Goal: Information Seeking & Learning: Learn about a topic

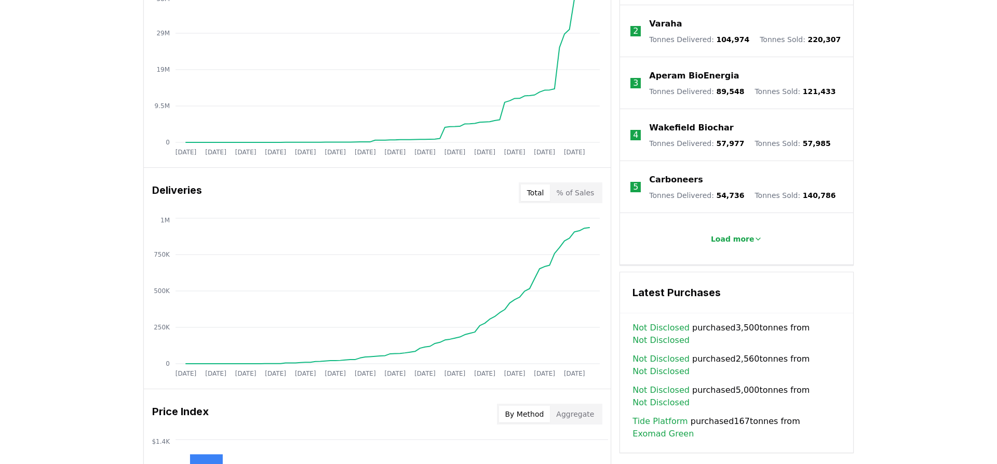
scroll to position [265, 0]
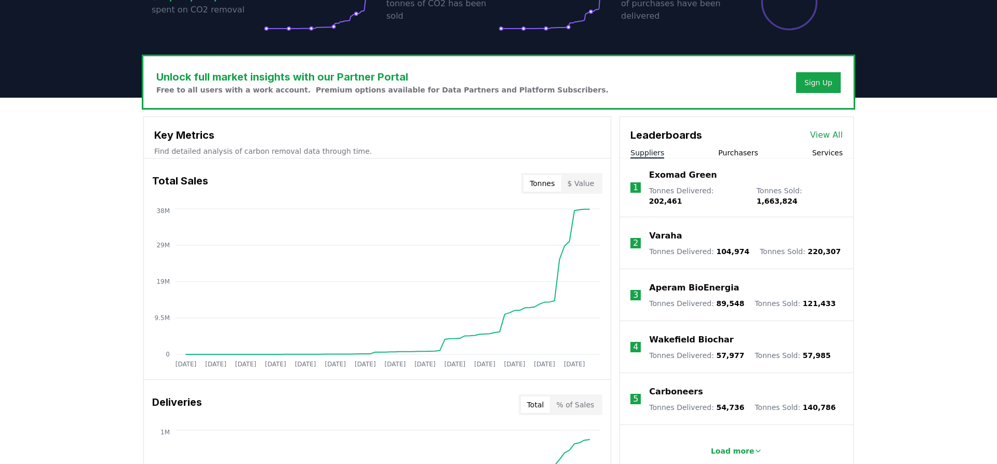
click at [594, 182] on button "$ Value" at bounding box center [581, 183] width 39 height 17
click at [549, 182] on button "Tonnes" at bounding box center [542, 183] width 37 height 17
click at [585, 179] on button "$ Value" at bounding box center [581, 183] width 39 height 17
click at [554, 181] on button "Tonnes" at bounding box center [542, 183] width 37 height 17
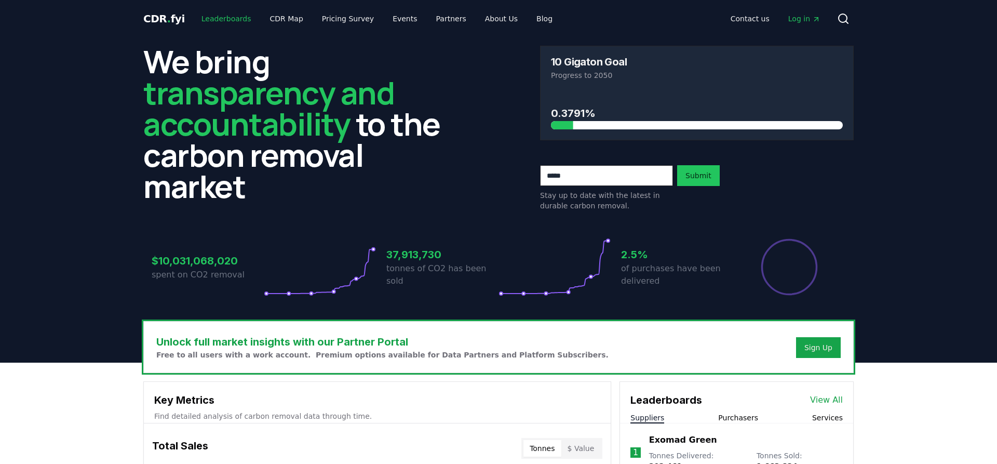
click at [231, 18] on link "Leaderboards" at bounding box center [226, 18] width 66 height 19
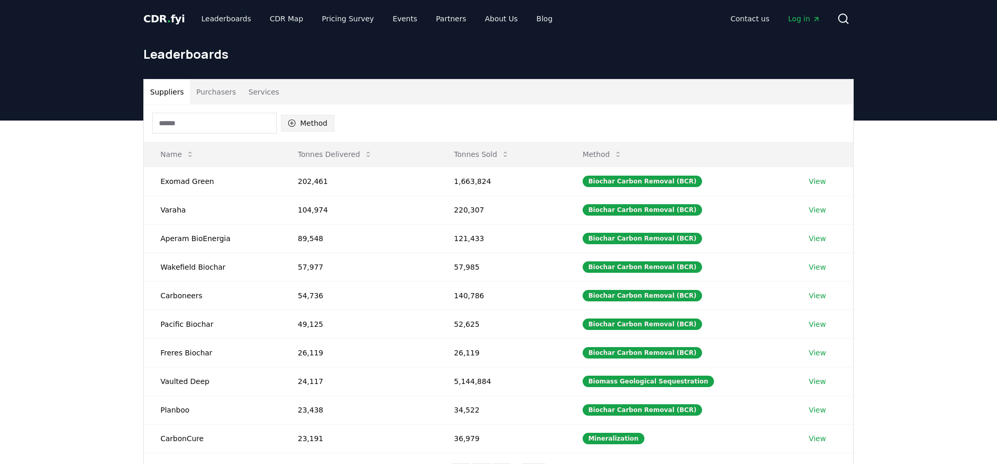
click at [292, 122] on icon "button" at bounding box center [291, 122] width 7 height 7
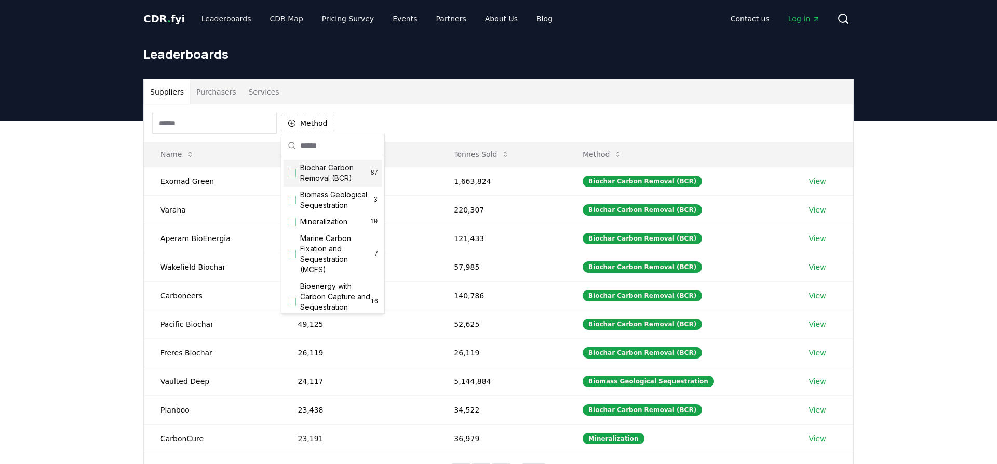
click at [291, 175] on div "Suggestions" at bounding box center [292, 173] width 8 height 8
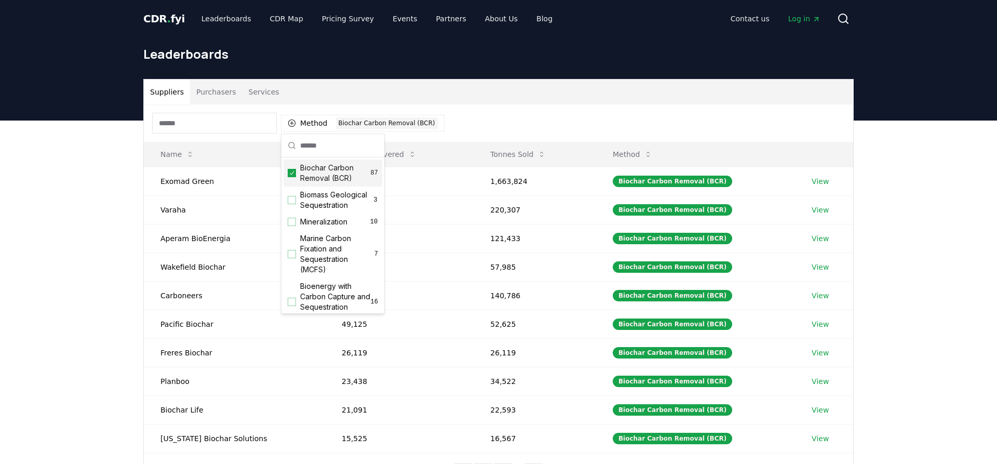
click at [65, 244] on div "Suppliers Purchasers Services Method 1 Biochar Carbon Removal (BCR) Name Tonnes…" at bounding box center [498, 329] width 997 height 416
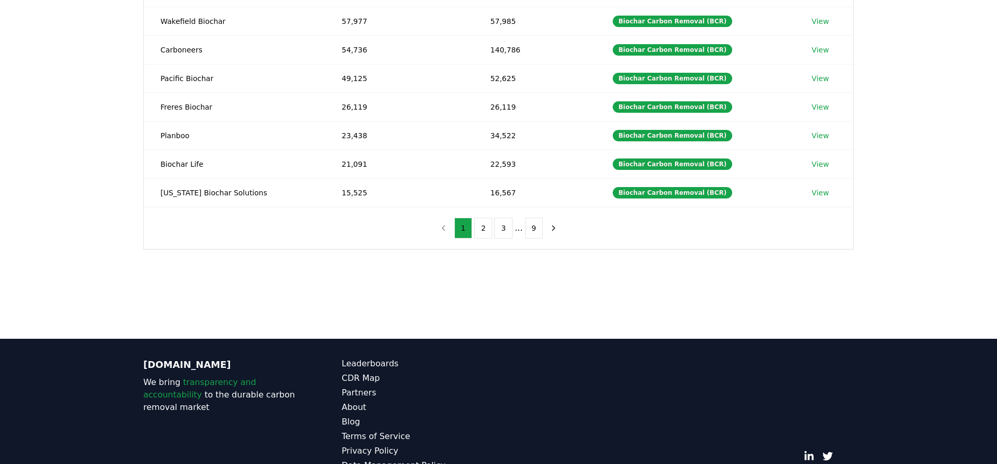
scroll to position [265, 0]
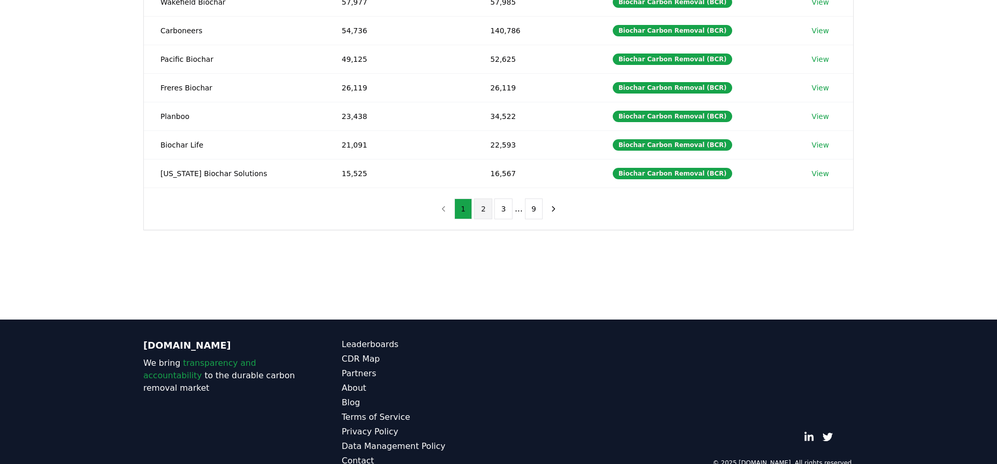
click at [482, 213] on button "2" at bounding box center [483, 208] width 18 height 21
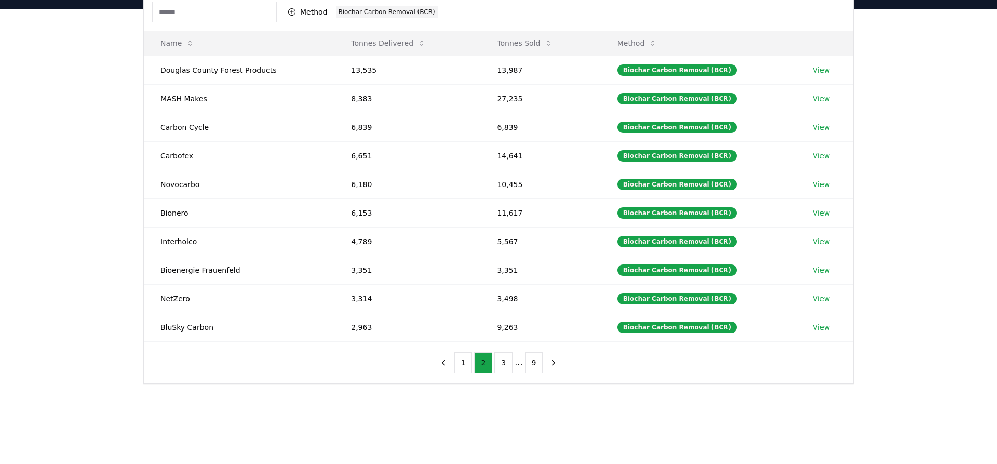
scroll to position [53, 0]
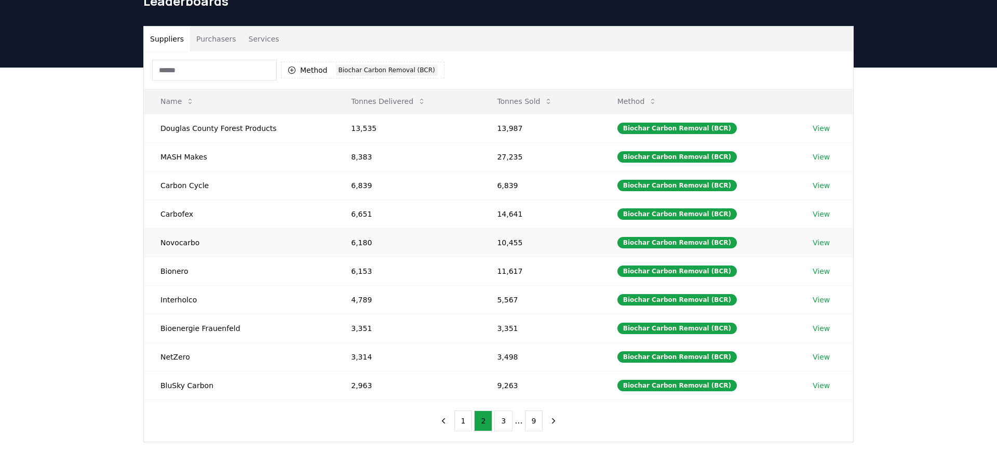
click at [818, 242] on link "View" at bounding box center [821, 242] width 17 height 10
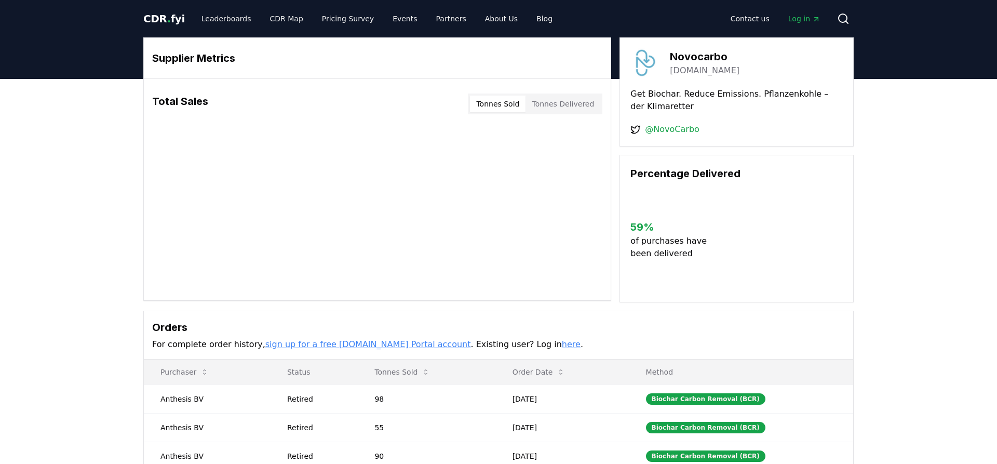
click at [559, 105] on body "CDR . fyi Leaderboards CDR Map Pricing Survey Events Partners About Us Blog Con…" at bounding box center [498, 368] width 997 height 736
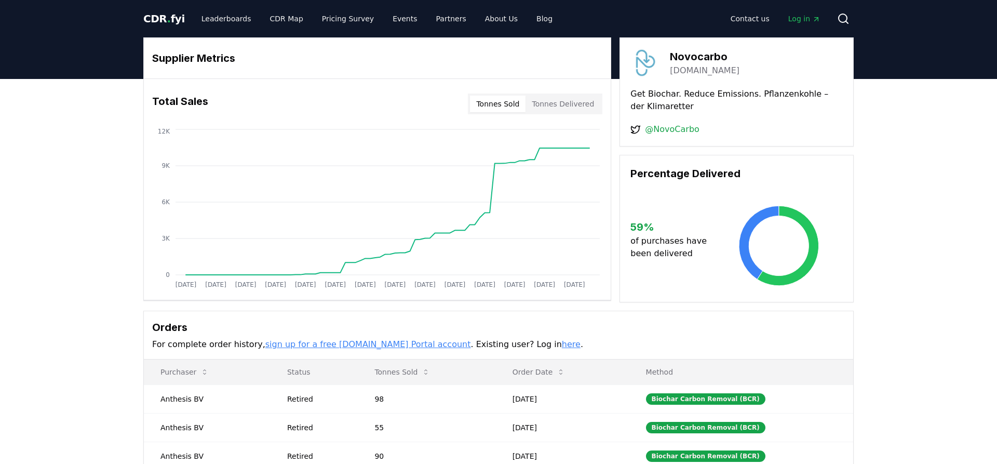
click at [512, 110] on button "Tonnes Sold" at bounding box center [498, 104] width 56 height 17
click at [514, 104] on button "Tonnes Sold" at bounding box center [498, 104] width 56 height 17
click at [550, 103] on button "Tonnes Delivered" at bounding box center [563, 104] width 75 height 17
click at [515, 106] on button "Tonnes Sold" at bounding box center [498, 104] width 56 height 17
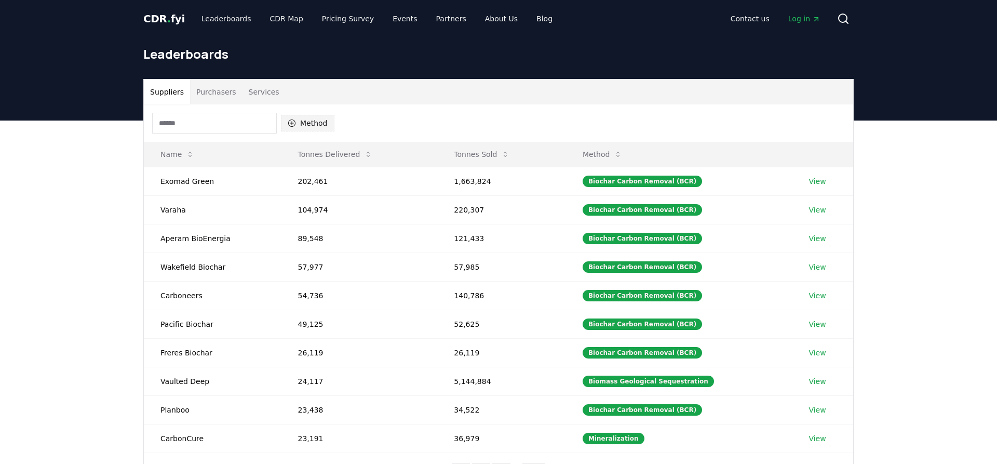
click at [306, 119] on button "Method" at bounding box center [308, 123] width 54 height 17
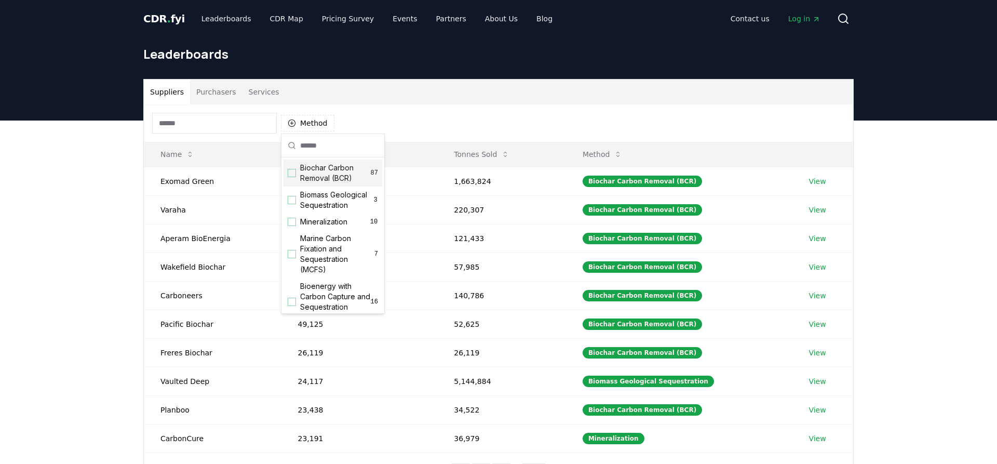
click at [298, 177] on div "Biochar Carbon Removal (BCR) 87" at bounding box center [333, 172] width 99 height 27
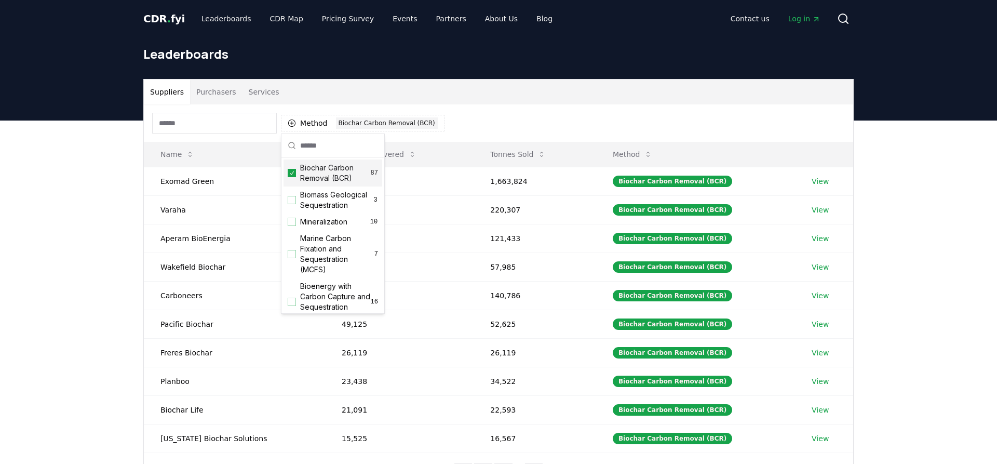
click at [110, 189] on div "Suppliers Purchasers Services Method 1 Biochar Carbon Removal (BCR) Name Tonnes…" at bounding box center [498, 329] width 997 height 416
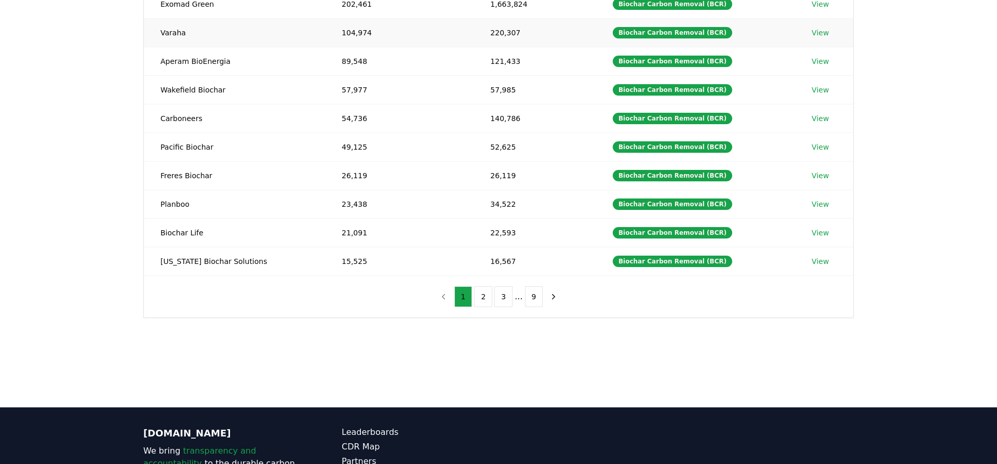
scroll to position [212, 0]
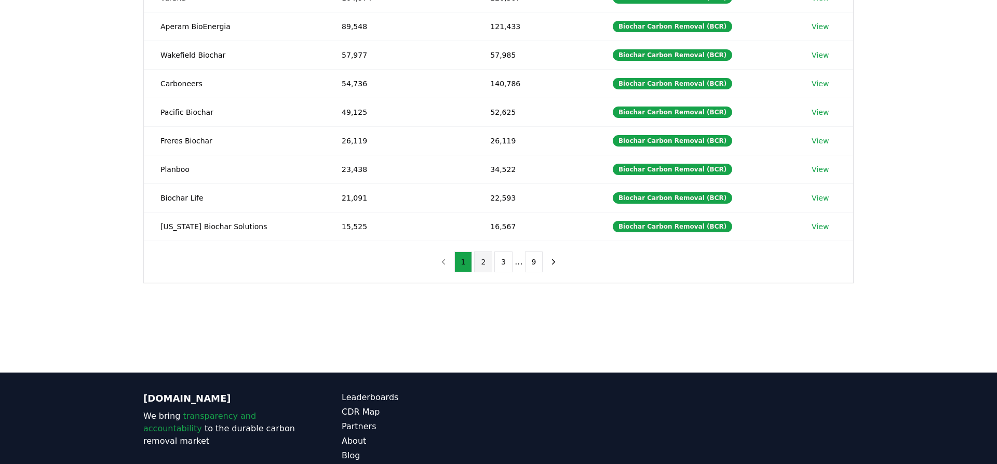
click at [480, 262] on button "2" at bounding box center [483, 261] width 18 height 21
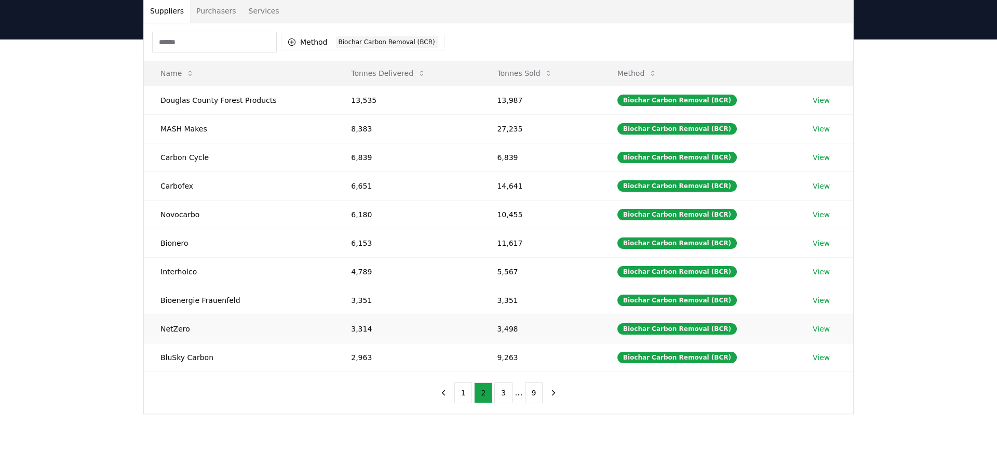
scroll to position [106, 0]
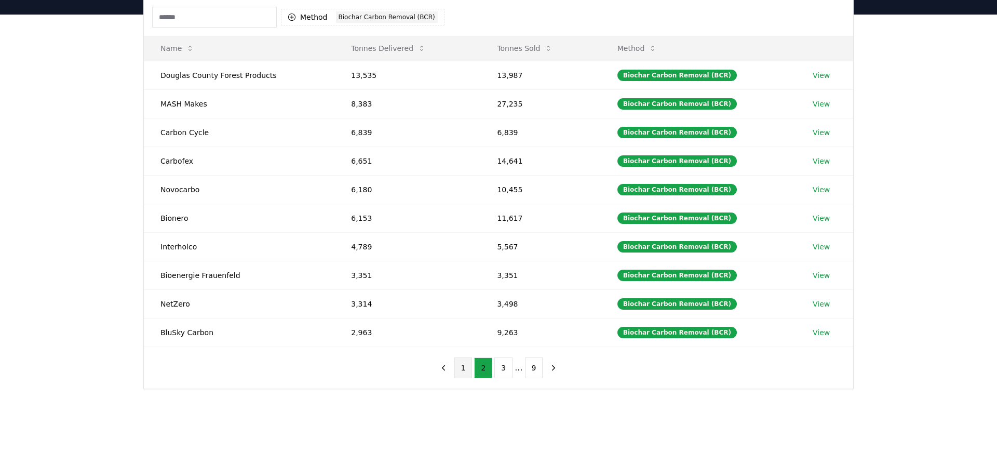
click at [468, 367] on button "1" at bounding box center [464, 367] width 18 height 21
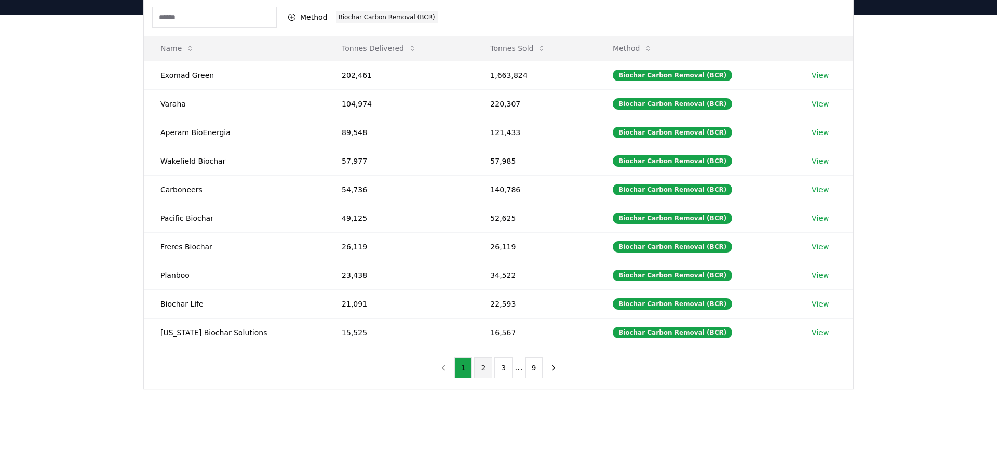
click at [485, 364] on button "2" at bounding box center [483, 367] width 18 height 21
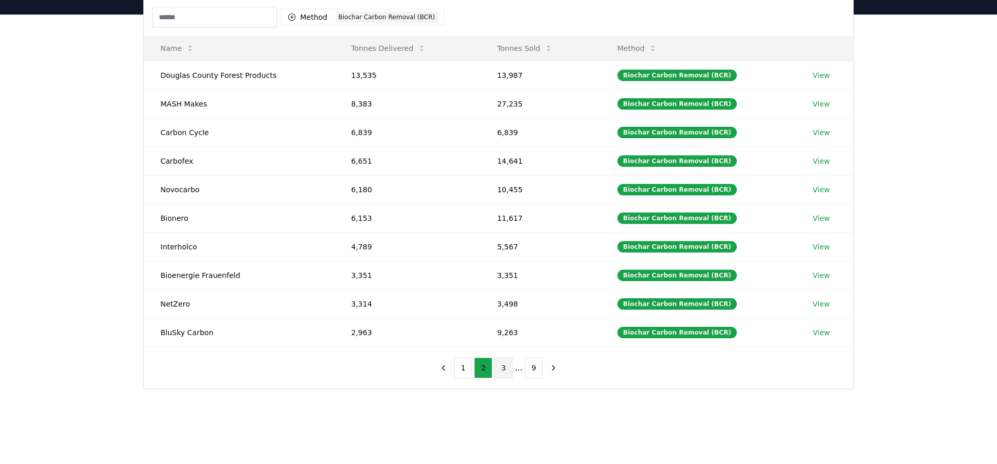
click at [500, 369] on button "3" at bounding box center [504, 367] width 18 height 21
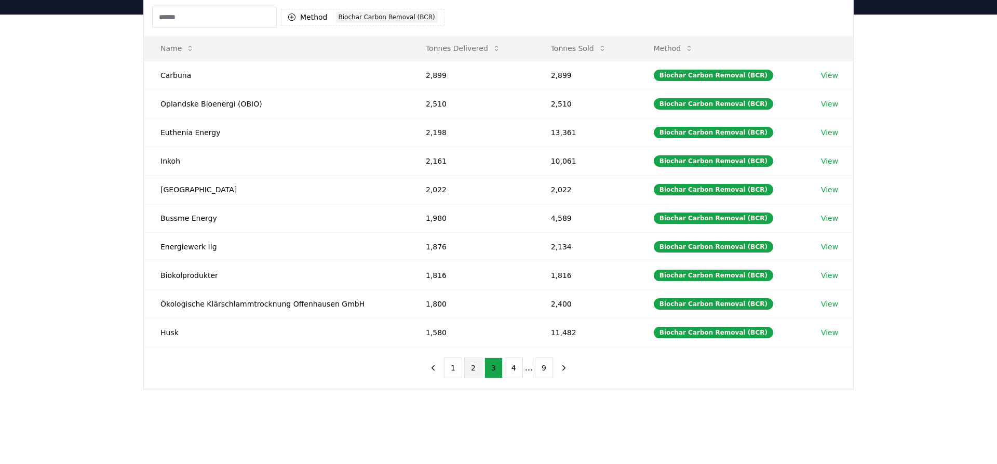
click at [472, 368] on button "2" at bounding box center [473, 367] width 18 height 21
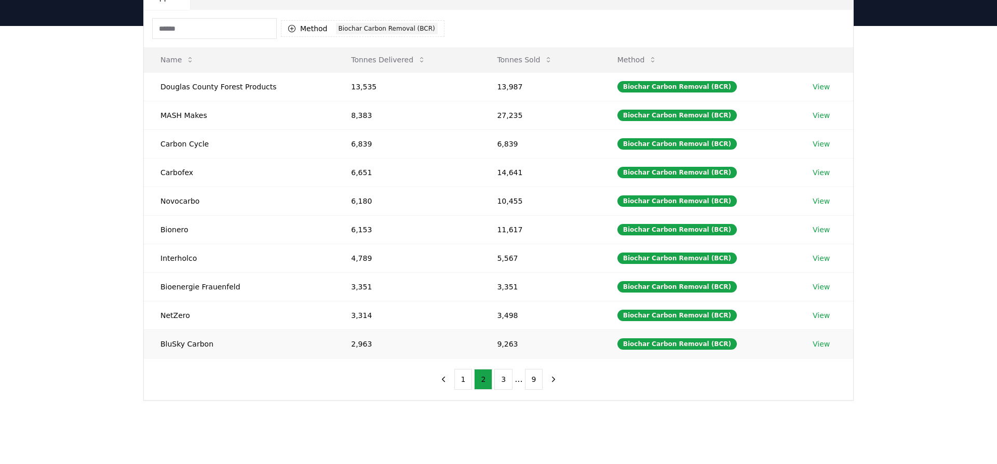
scroll to position [75, 0]
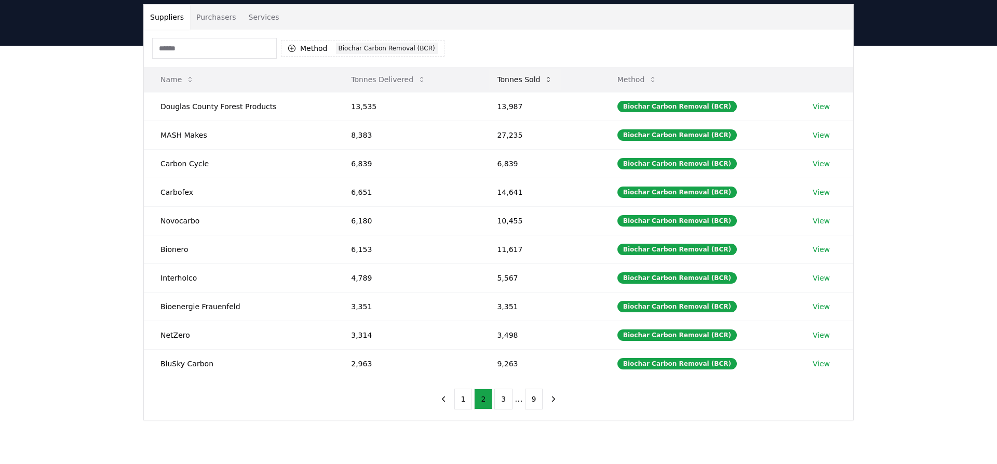
click at [525, 84] on button "Tonnes Sold" at bounding box center [525, 79] width 72 height 21
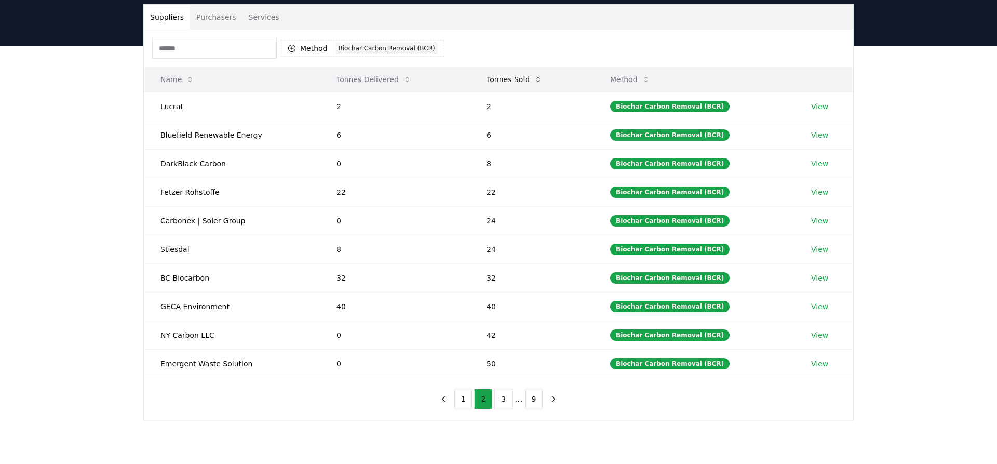
click at [525, 84] on button "Tonnes Sold" at bounding box center [514, 79] width 72 height 21
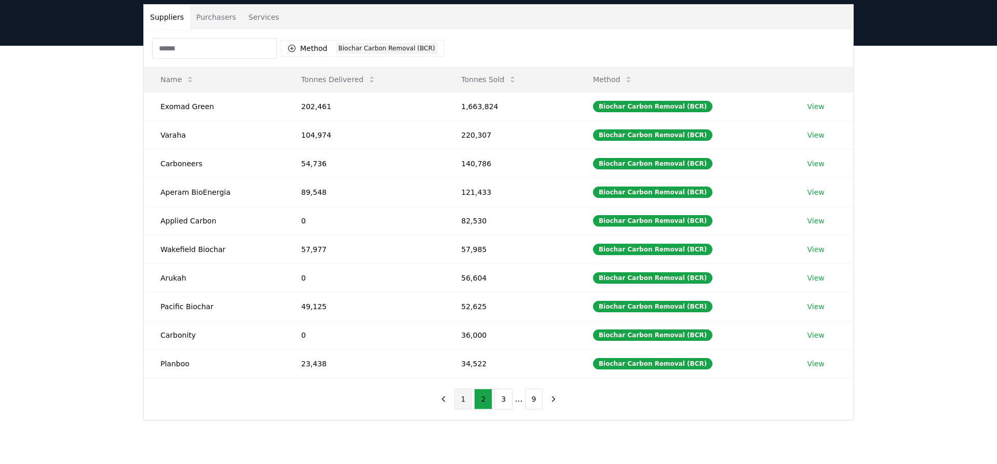
click at [466, 401] on button "1" at bounding box center [464, 399] width 18 height 21
click at [487, 75] on button "Tonnes Sold" at bounding box center [489, 79] width 72 height 21
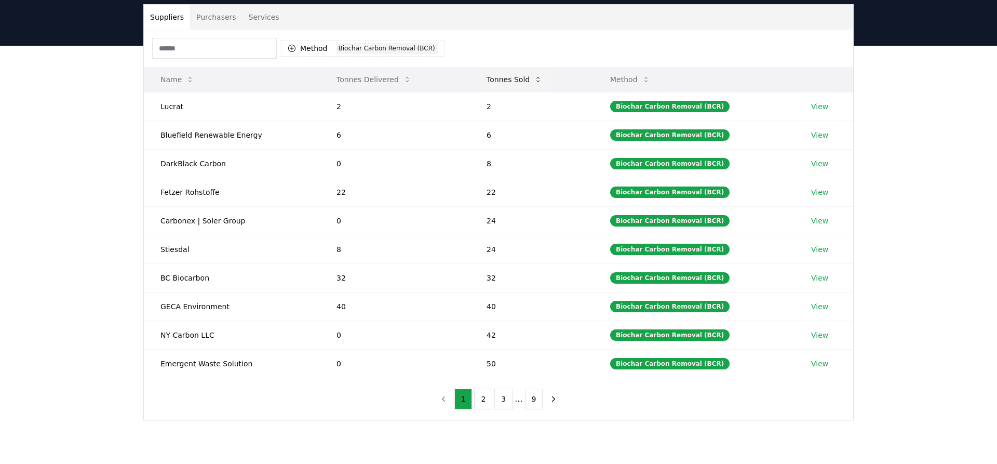
click at [487, 75] on button "Tonnes Sold" at bounding box center [514, 79] width 72 height 21
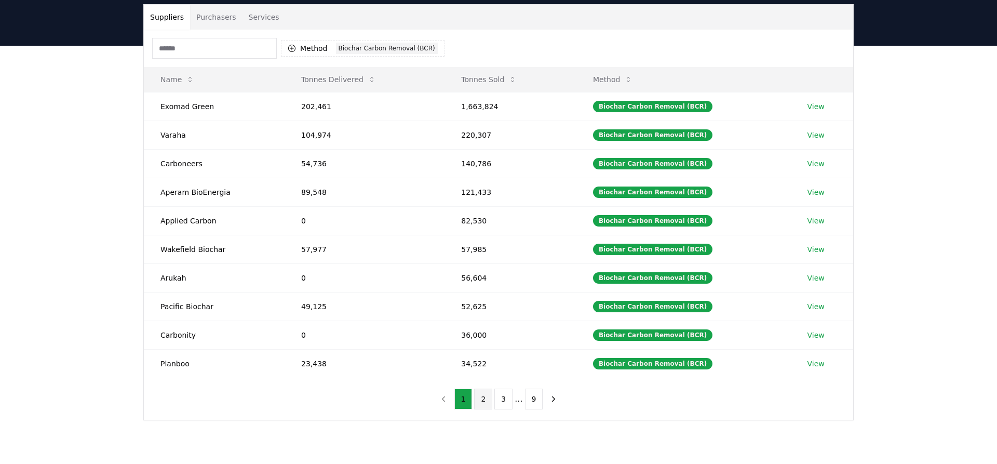
click at [487, 404] on button "2" at bounding box center [483, 399] width 18 height 21
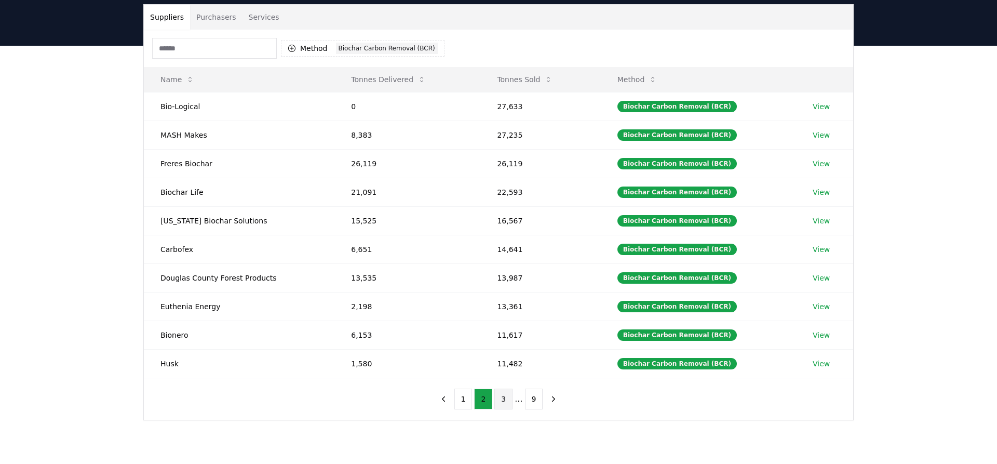
click at [505, 401] on button "3" at bounding box center [504, 399] width 18 height 21
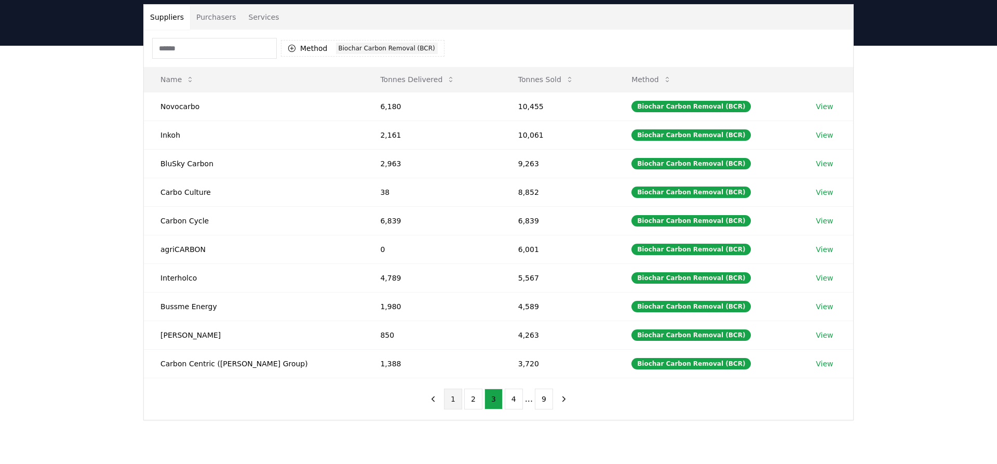
click at [456, 399] on button "1" at bounding box center [453, 399] width 18 height 21
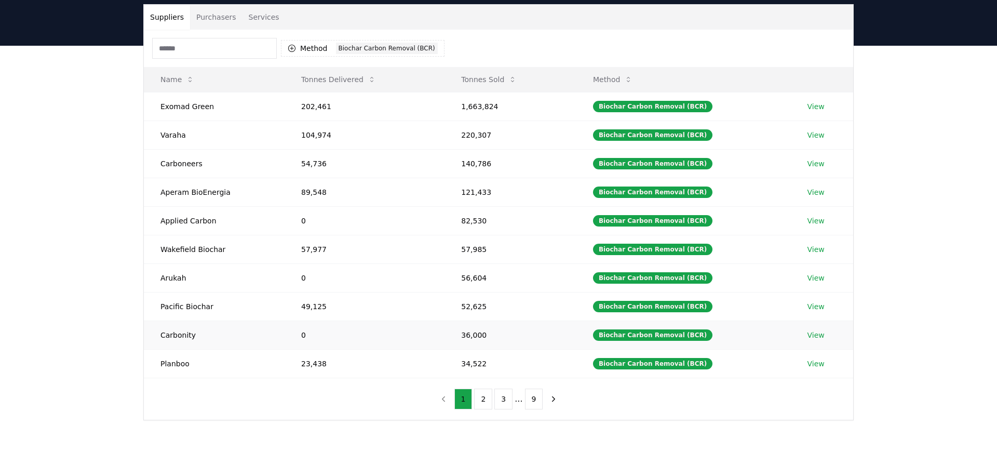
scroll to position [0, 0]
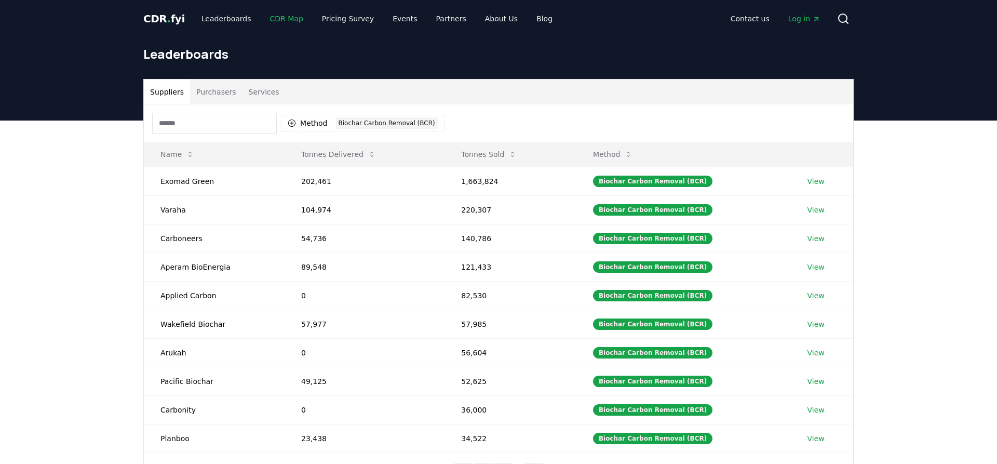
click at [290, 18] on link "CDR Map" at bounding box center [287, 18] width 50 height 19
